Goal: Find contact information: Find contact information

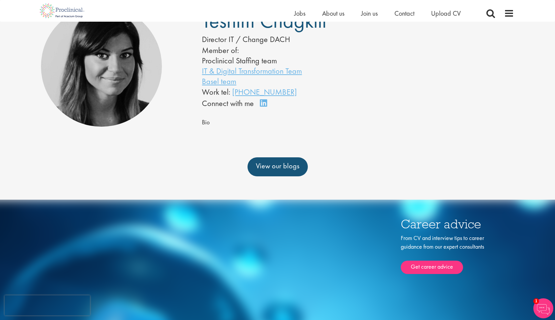
scroll to position [57, 0]
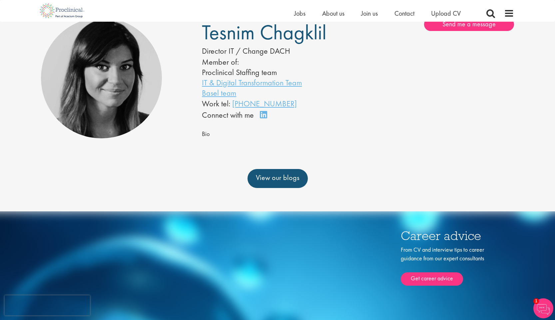
click at [263, 118] on link "Connect on LinkedIn" at bounding box center [266, 118] width 12 height 0
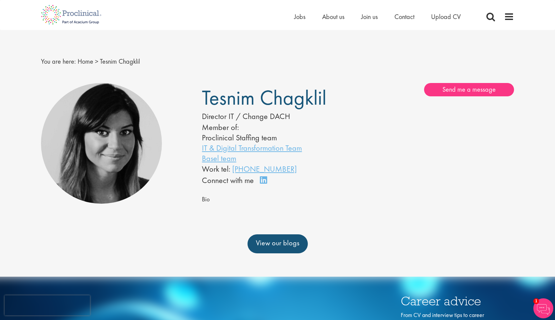
scroll to position [0, 0]
click at [300, 19] on span "Jobs" at bounding box center [299, 16] width 11 height 9
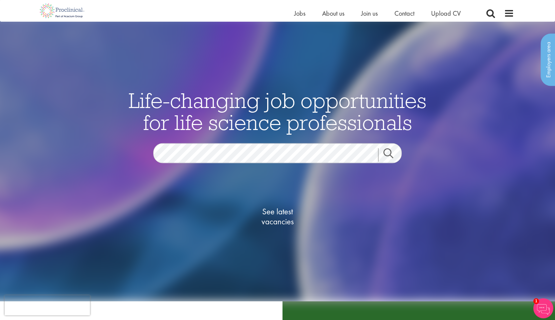
scroll to position [7, 0]
click at [400, 11] on span "Contact" at bounding box center [404, 13] width 20 height 9
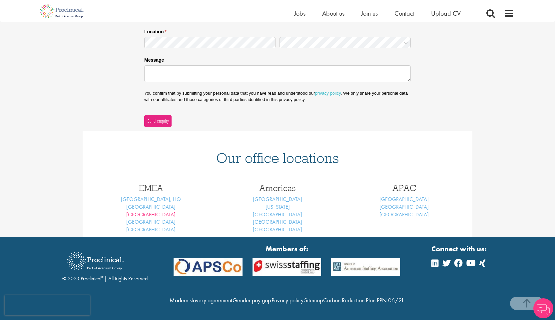
scroll to position [177, 0]
click at [156, 218] on link "Frankfurt" at bounding box center [150, 221] width 49 height 7
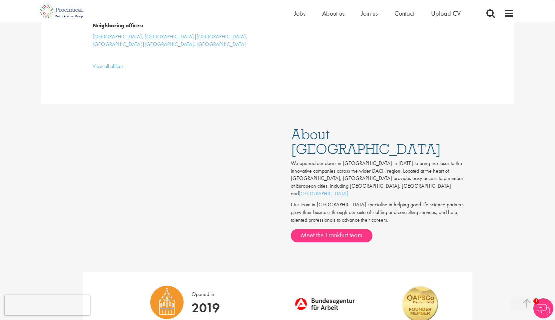
scroll to position [306, 0]
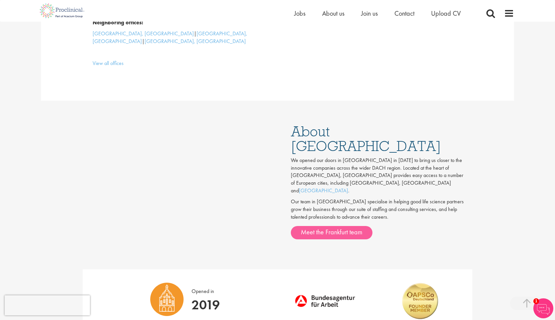
click at [328, 226] on link "Meet the Frankfurt team" at bounding box center [332, 232] width 82 height 13
